Goal: Task Accomplishment & Management: Use online tool/utility

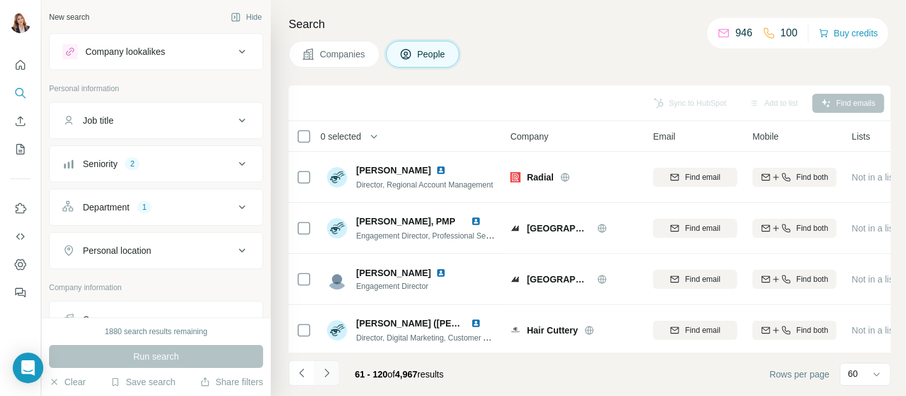
click at [328, 372] on icon "Navigate to next page" at bounding box center [326, 372] width 4 height 8
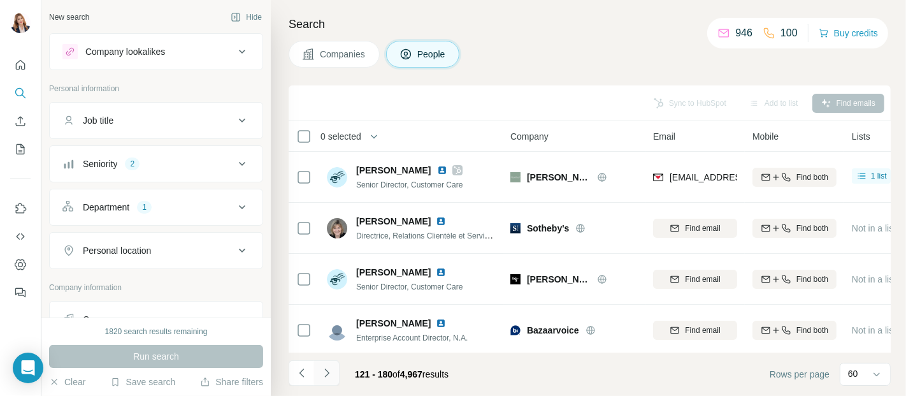
click at [331, 371] on icon "Navigate to next page" at bounding box center [326, 372] width 13 height 13
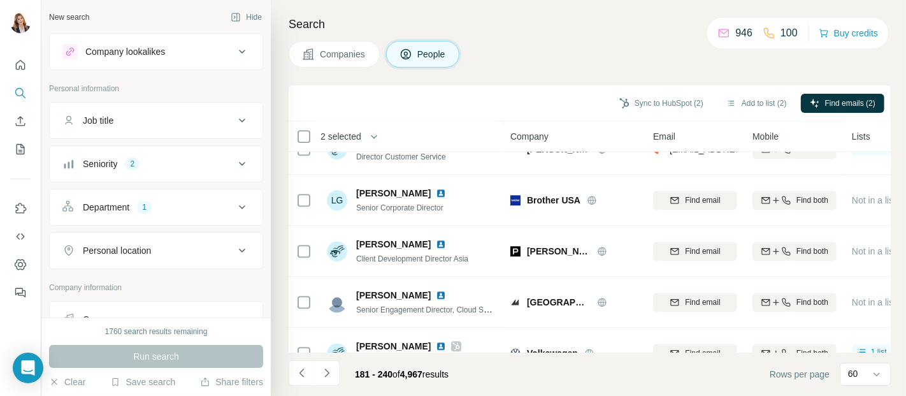
scroll to position [2864, 0]
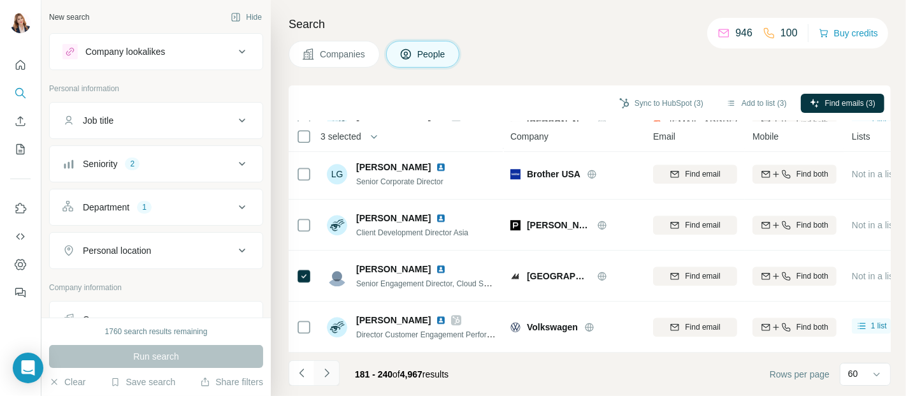
click at [328, 369] on icon "Navigate to next page" at bounding box center [326, 372] width 13 height 13
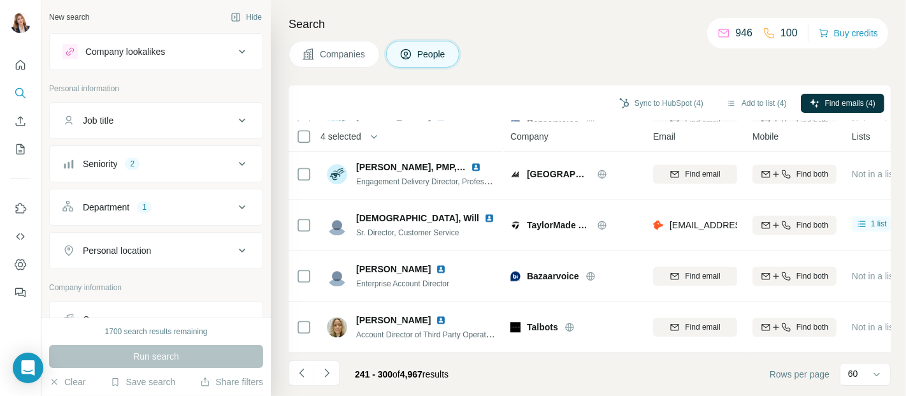
drag, startPoint x: 324, startPoint y: 373, endPoint x: 364, endPoint y: 364, distance: 41.2
click at [326, 373] on icon "Navigate to next page" at bounding box center [326, 372] width 13 height 13
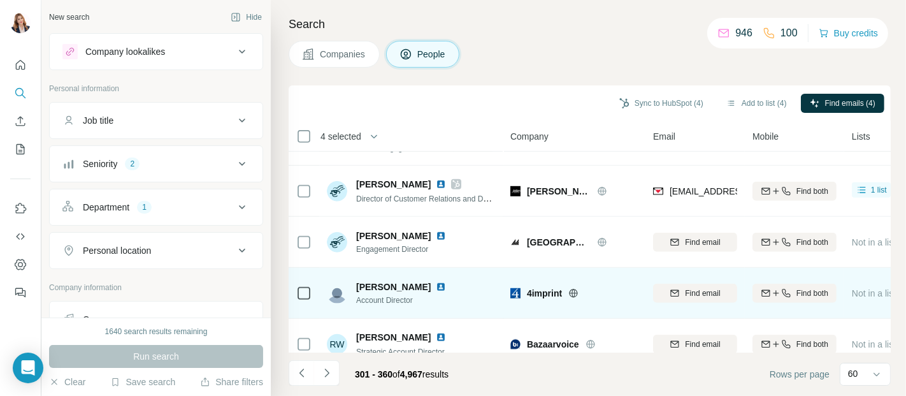
scroll to position [708, 0]
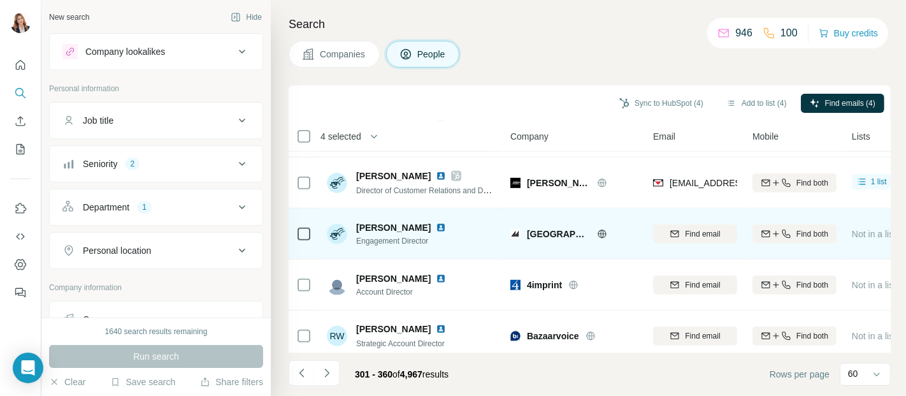
click at [313, 233] on td at bounding box center [304, 233] width 31 height 51
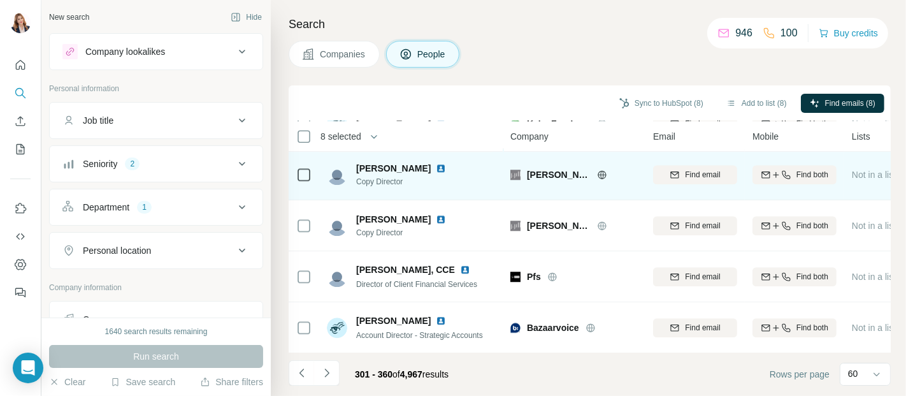
scroll to position [2864, 0]
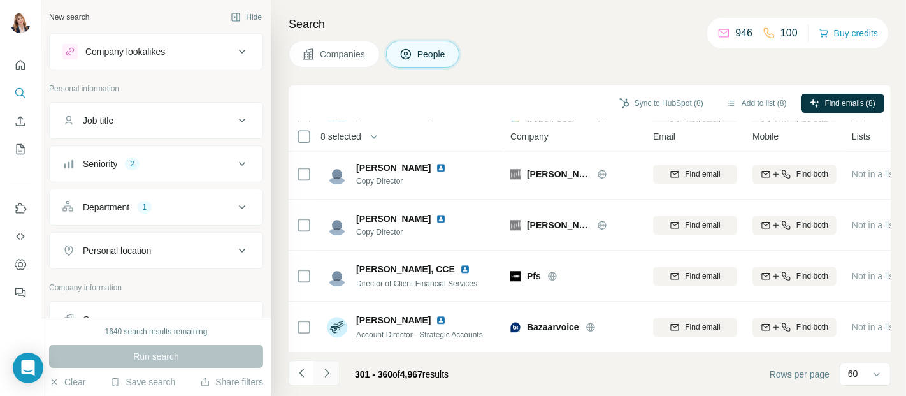
click at [327, 371] on icon "Navigate to next page" at bounding box center [326, 372] width 13 height 13
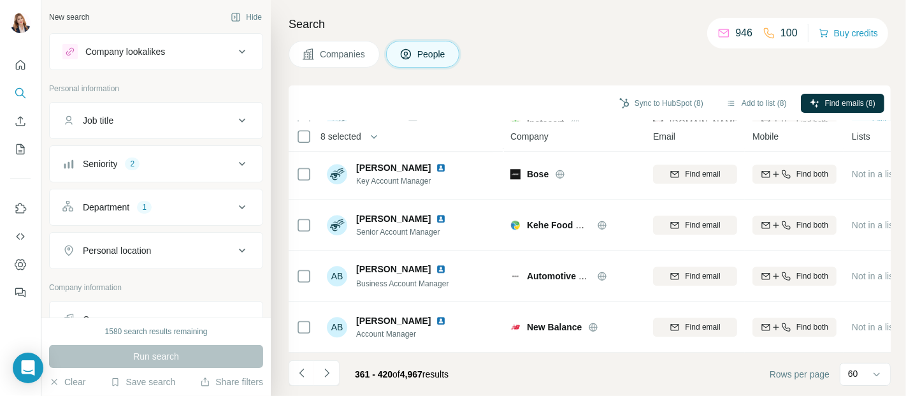
click at [329, 371] on icon "Navigate to next page" at bounding box center [326, 372] width 13 height 13
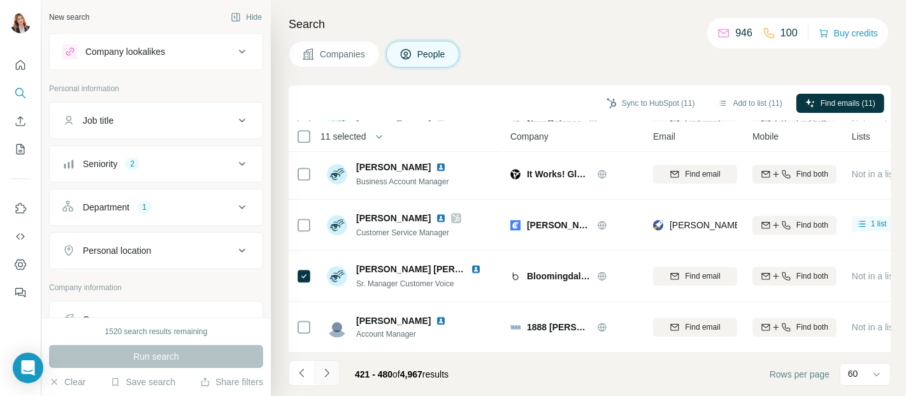
click at [322, 375] on icon "Navigate to next page" at bounding box center [326, 372] width 13 height 13
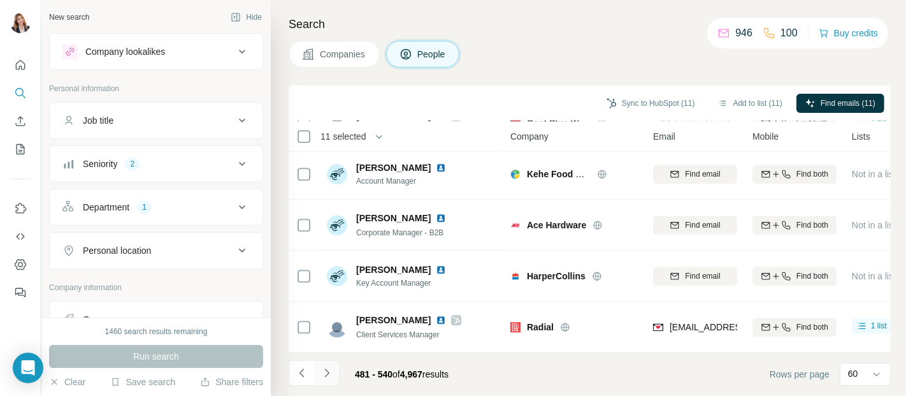
click at [327, 371] on icon "Navigate to next page" at bounding box center [326, 372] width 4 height 8
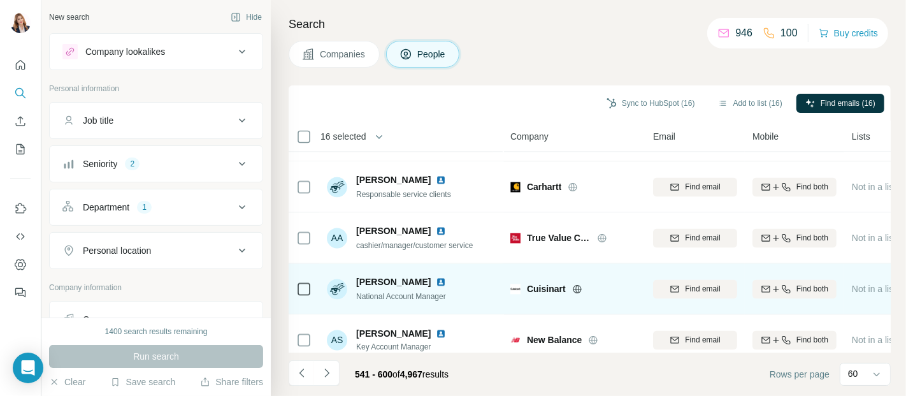
scroll to position [2194, 0]
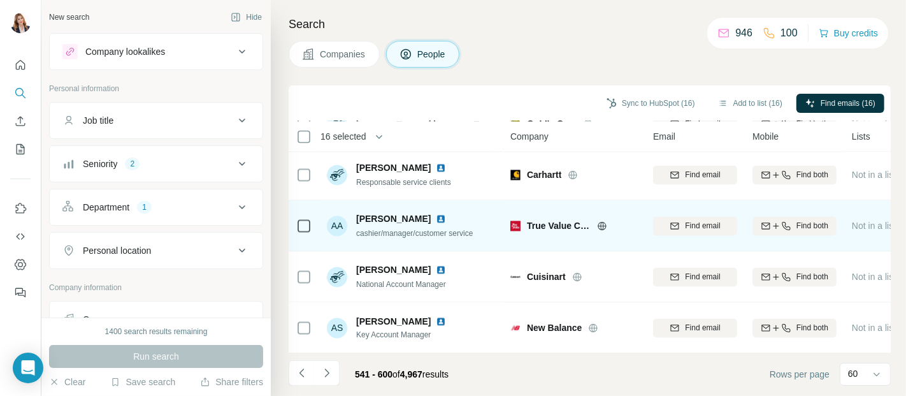
click at [311, 224] on icon at bounding box center [303, 225] width 15 height 15
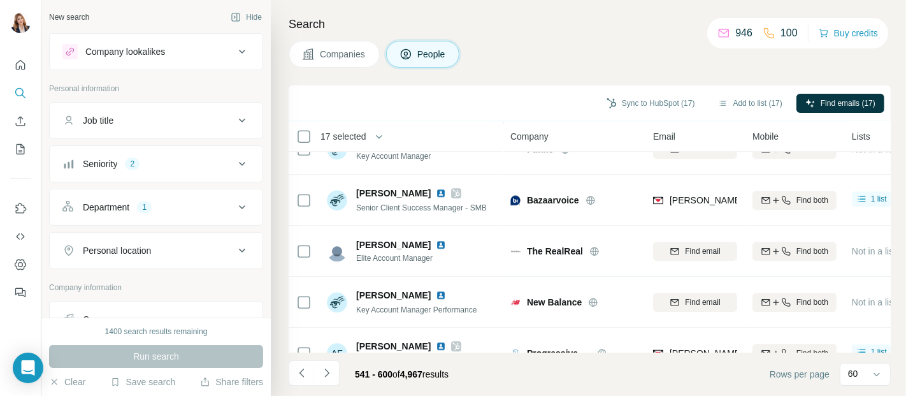
scroll to position [2864, 0]
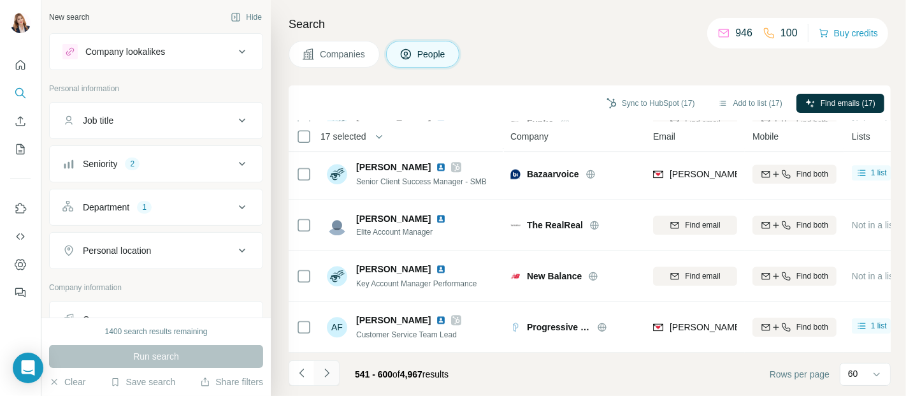
click at [330, 374] on icon "Navigate to next page" at bounding box center [326, 372] width 13 height 13
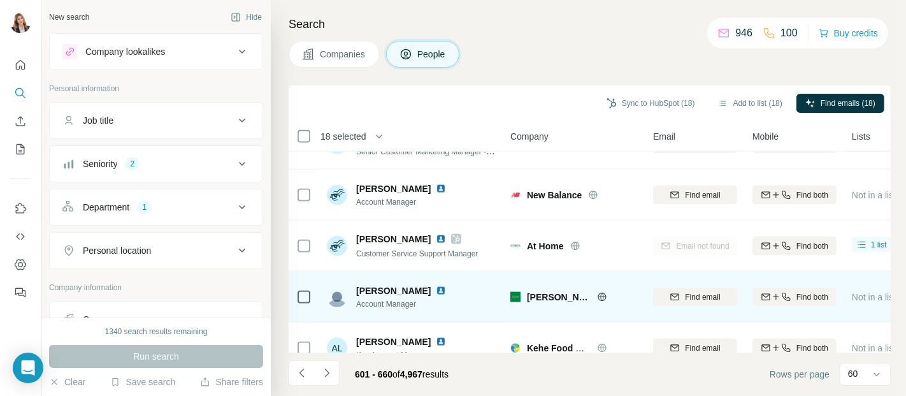
scroll to position [1557, 0]
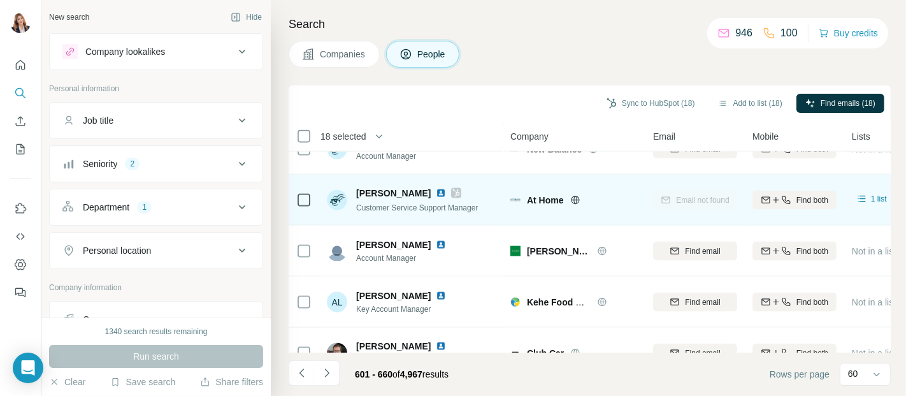
click at [301, 205] on div at bounding box center [303, 199] width 15 height 15
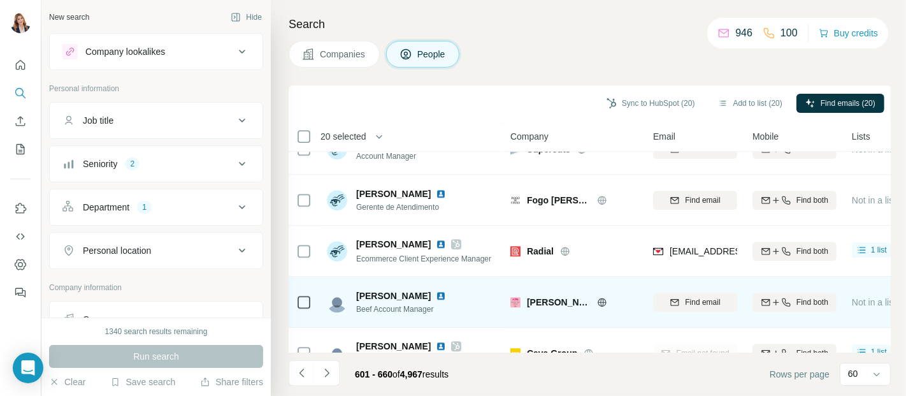
scroll to position [2864, 0]
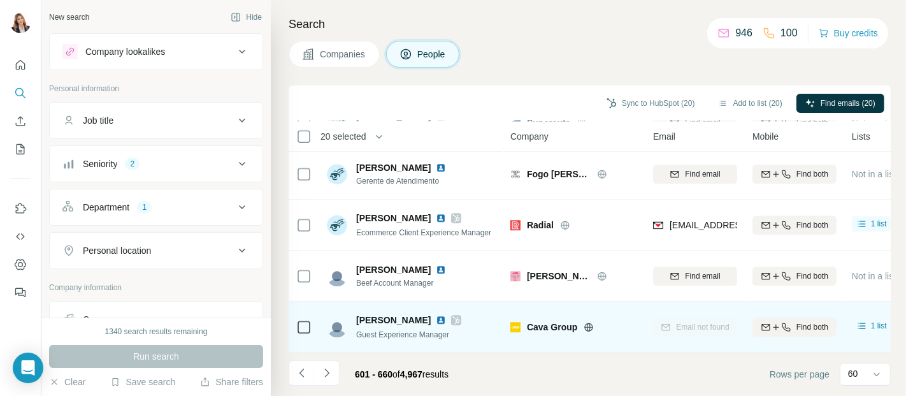
click at [296, 319] on icon at bounding box center [303, 326] width 15 height 15
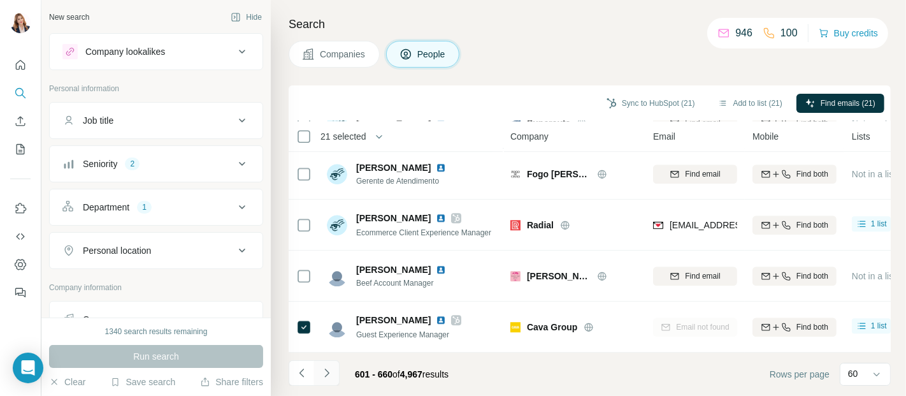
click at [329, 370] on icon "Navigate to next page" at bounding box center [326, 372] width 13 height 13
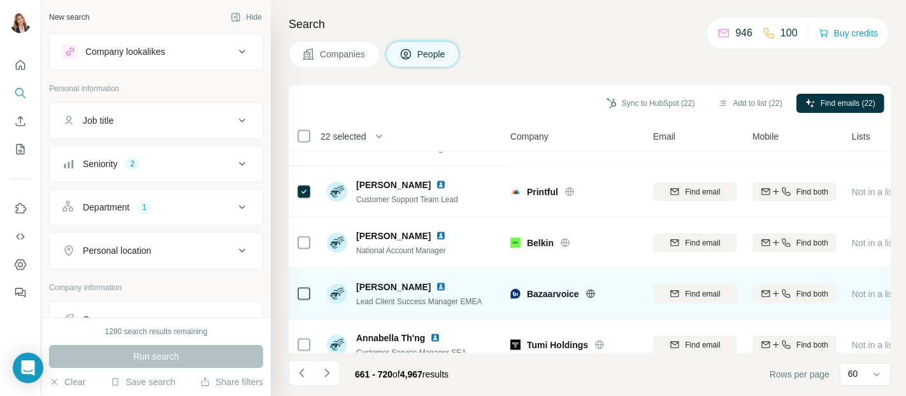
scroll to position [1840, 0]
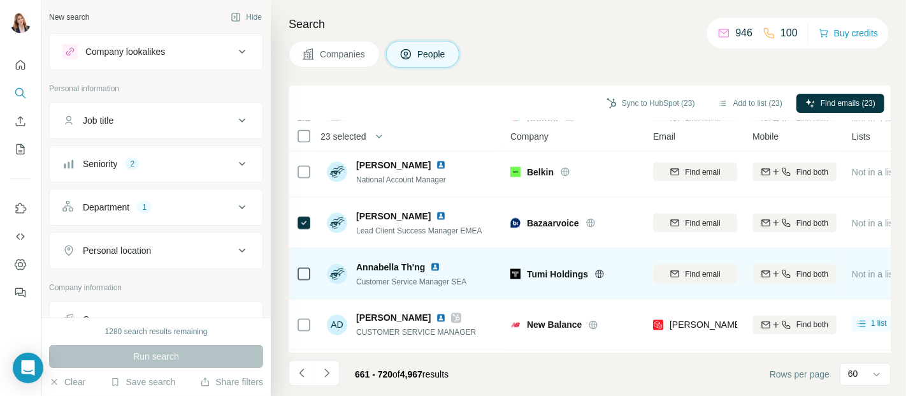
drag, startPoint x: 316, startPoint y: 269, endPoint x: 350, endPoint y: 268, distance: 33.8
click at [0, 0] on tr "[PERSON_NAME] Customer Service Manager SEA Tumi Holdings Find email Find both N…" at bounding box center [0, 0] width 0 height 0
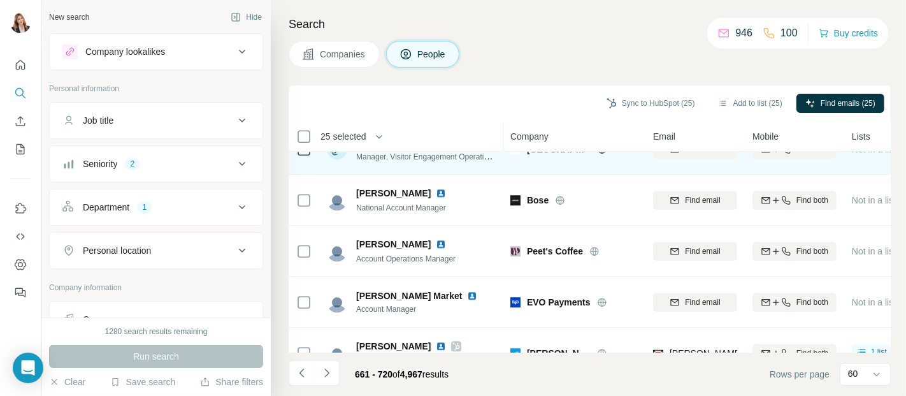
scroll to position [2864, 0]
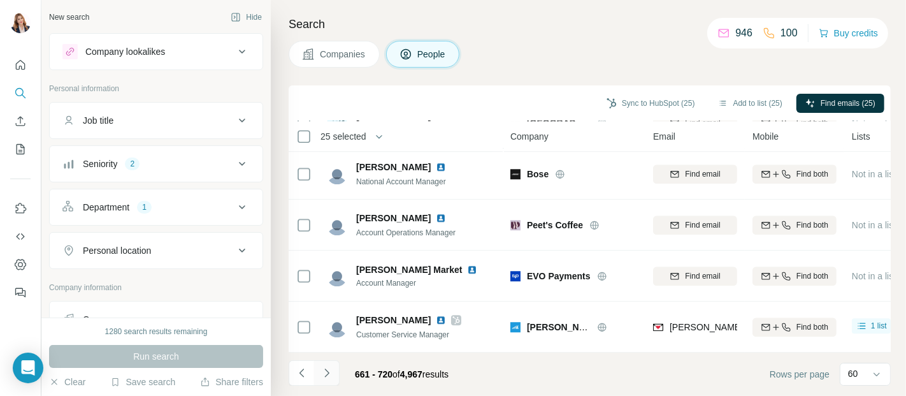
click at [325, 366] on icon "Navigate to next page" at bounding box center [326, 372] width 13 height 13
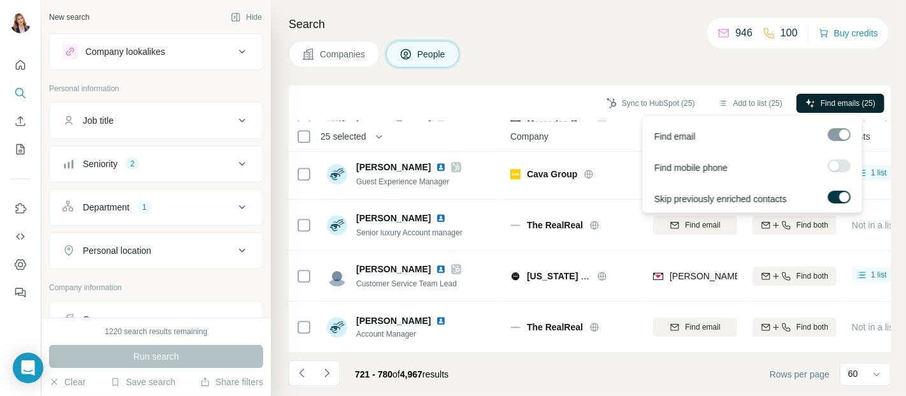
click at [855, 105] on span "Find emails (25)" at bounding box center [847, 102] width 55 height 11
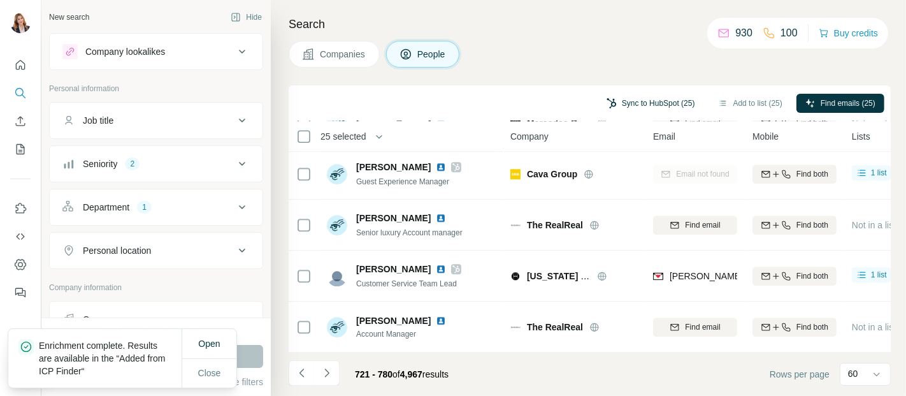
click at [647, 102] on button "Sync to HubSpot (25)" at bounding box center [650, 103] width 106 height 19
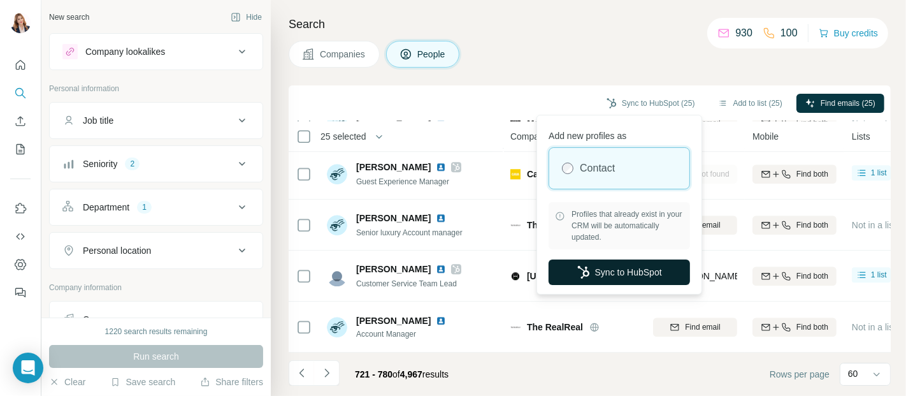
click at [624, 272] on button "Sync to HubSpot" at bounding box center [618, 271] width 141 height 25
